Goal: Task Accomplishment & Management: Manage account settings

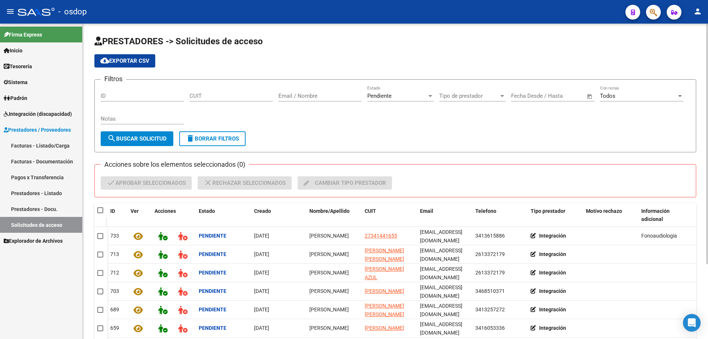
scroll to position [98, 0]
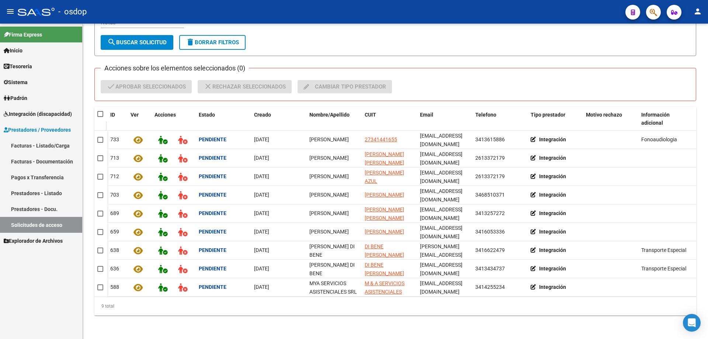
click at [18, 80] on span "Sistema" at bounding box center [16, 82] width 24 height 8
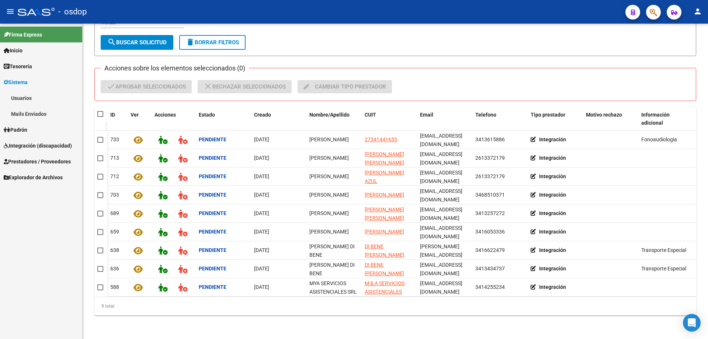
click at [24, 113] on link "Mails Enviados" at bounding box center [41, 114] width 82 height 16
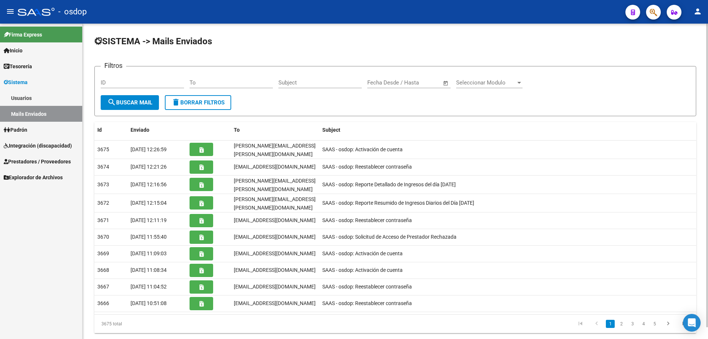
click at [189, 81] on input "To" at bounding box center [230, 82] width 83 height 7
paste input "[EMAIL_ADDRESS][DOMAIN_NAME]"
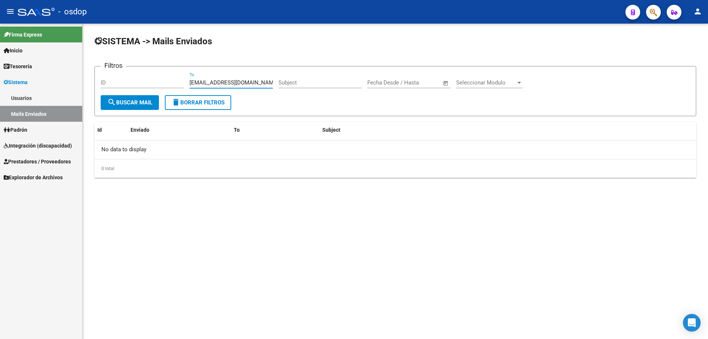
type input "[EMAIL_ADDRESS][DOMAIN_NAME]"
click at [32, 162] on span "Prestadores / Proveedores" at bounding box center [37, 161] width 67 height 8
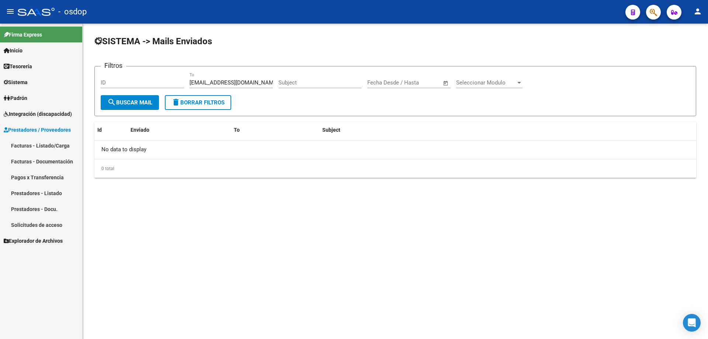
click at [42, 196] on link "Prestadores - Listado" at bounding box center [41, 193] width 82 height 16
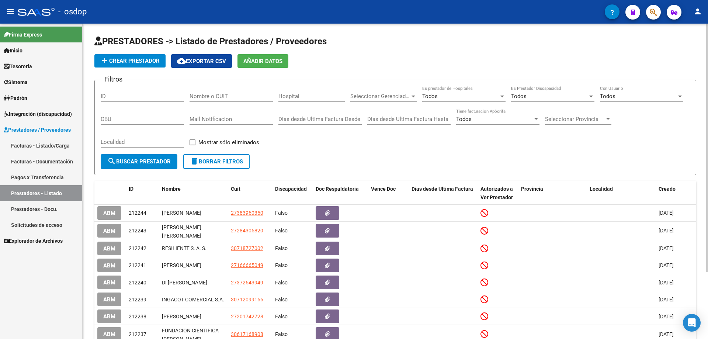
click at [189, 95] on div "Filtros ID Nombre o CUIT Hospital Seleccionar Gerenciador Seleccionar Gerenciad…" at bounding box center [395, 120] width 589 height 68
click at [191, 97] on input "Nombre o CUIT" at bounding box center [230, 96] width 83 height 7
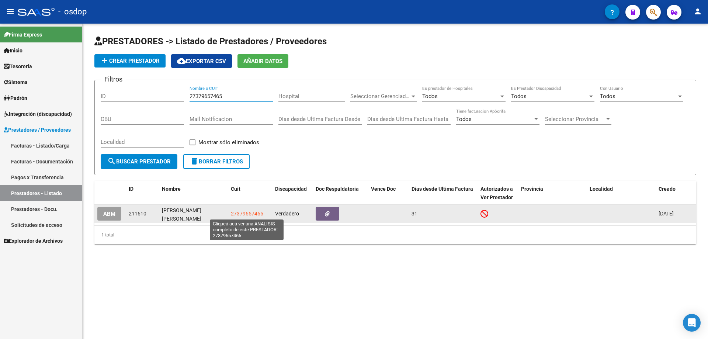
type input "27379657465"
click at [238, 214] on span "27379657465" at bounding box center [247, 213] width 32 height 6
type textarea "27379657465"
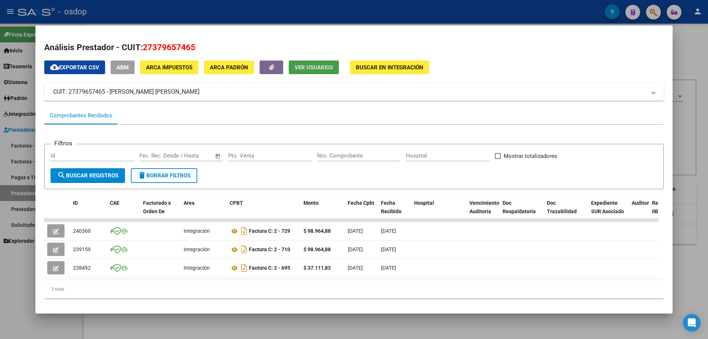
click at [299, 67] on span "Ver Usuarios" at bounding box center [313, 67] width 38 height 7
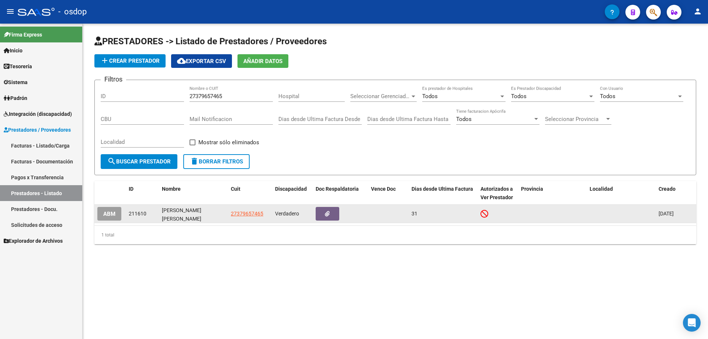
click at [103, 217] on span "ABM" at bounding box center [109, 213] width 12 height 7
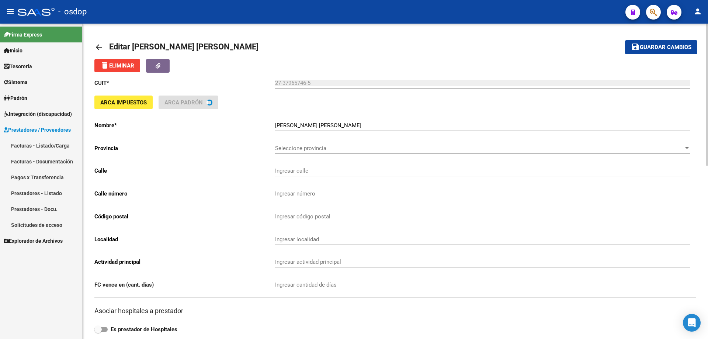
type input "MISIONES"
type input "979"
type input "5501"
type input "[PERSON_NAME]"
type input "869090"
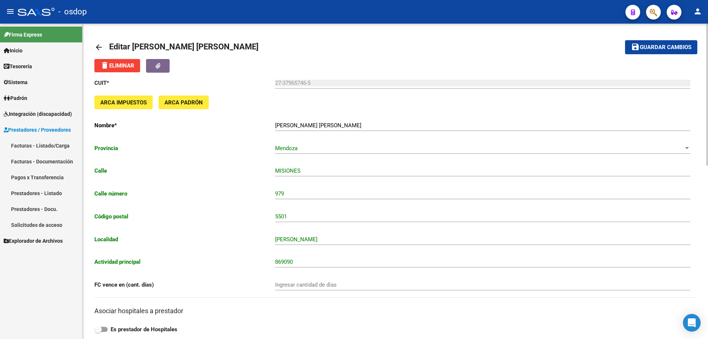
click at [95, 46] on mat-icon "arrow_back" at bounding box center [98, 47] width 9 height 9
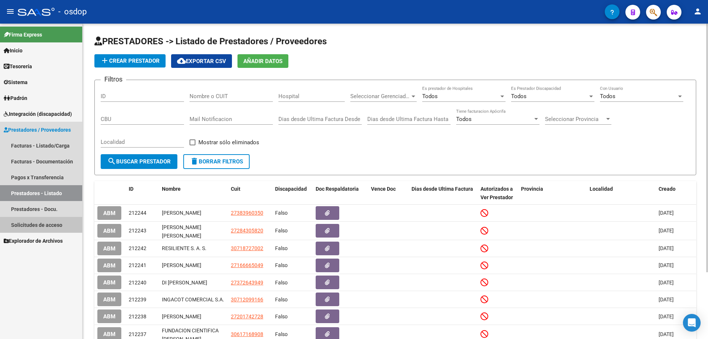
click at [33, 225] on link "Solicitudes de acceso" at bounding box center [41, 225] width 82 height 16
